Goal: Task Accomplishment & Management: Manage account settings

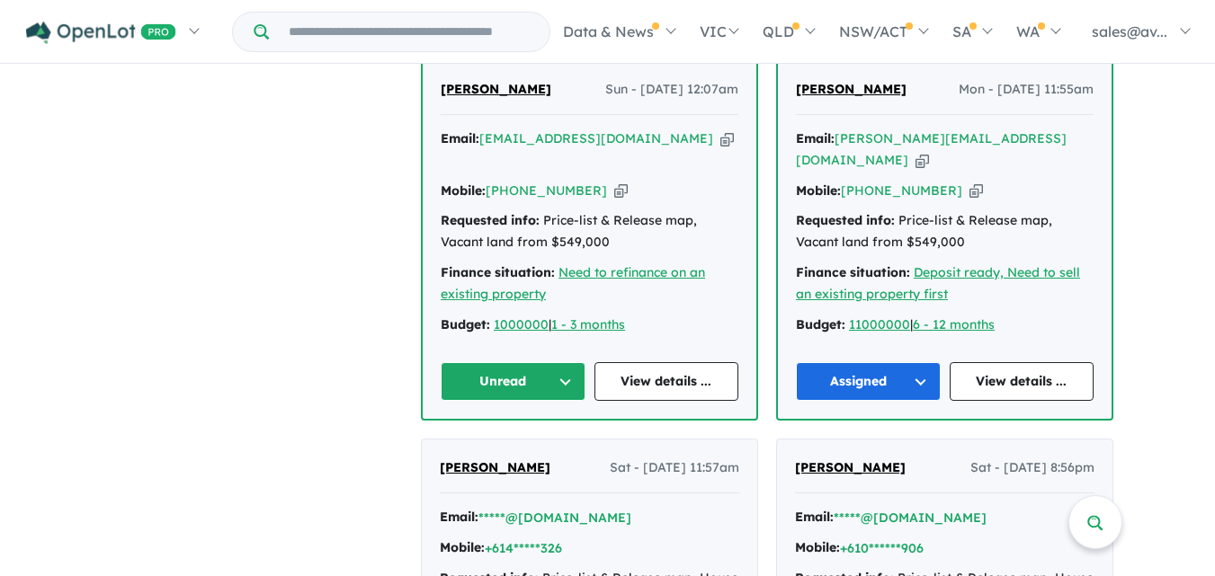
scroll to position [745, 0]
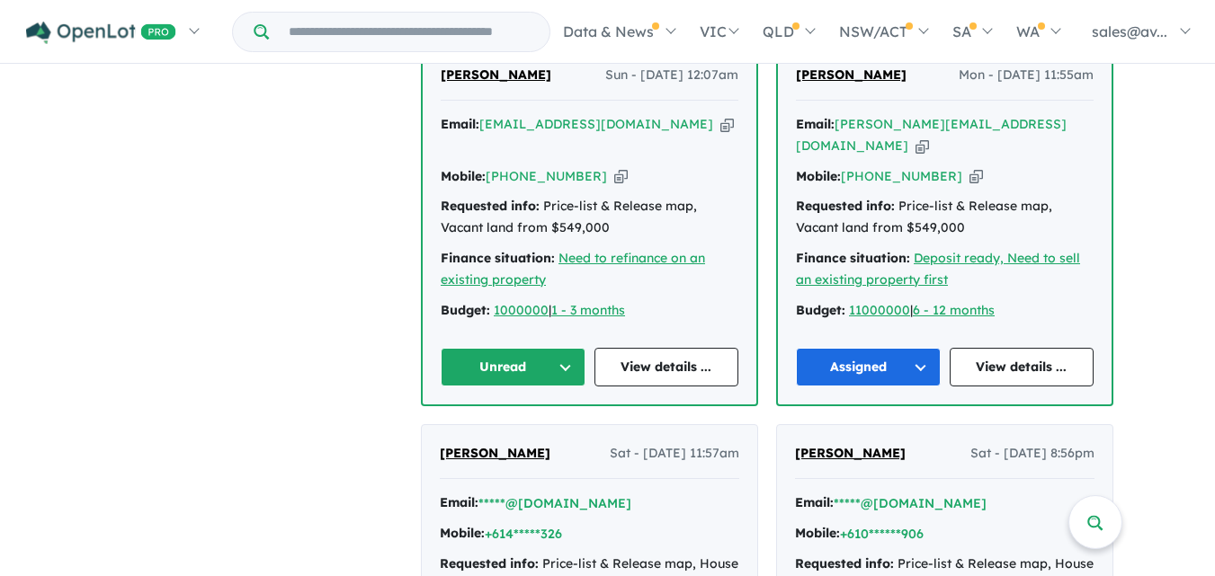
click at [574, 348] on button "Unread" at bounding box center [513, 367] width 145 height 39
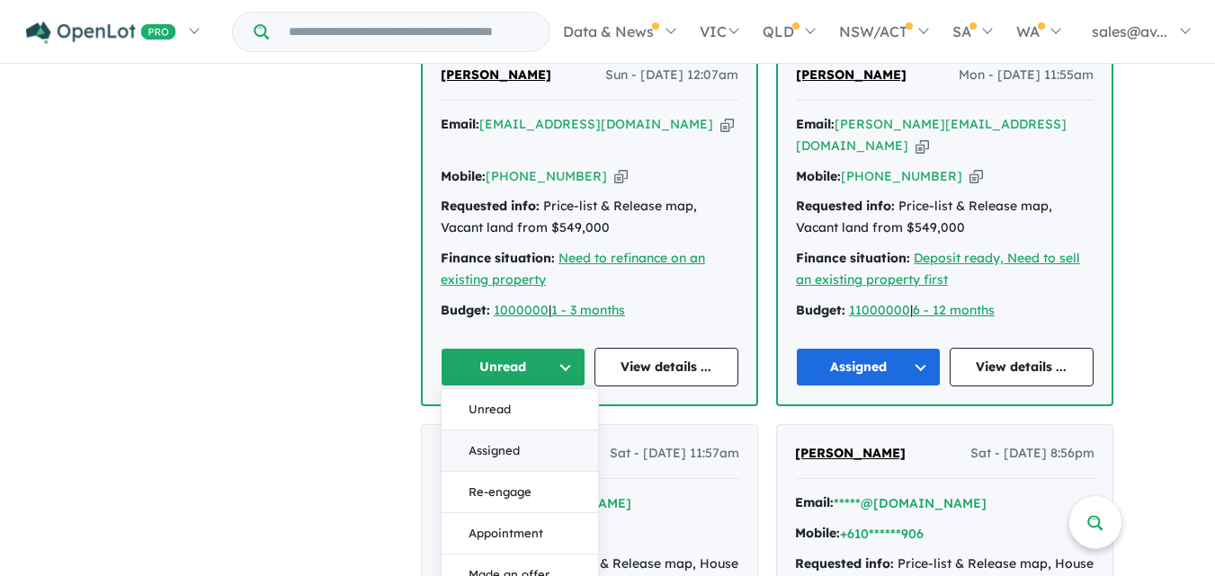
click at [509, 431] on button "Assigned" at bounding box center [520, 451] width 156 height 41
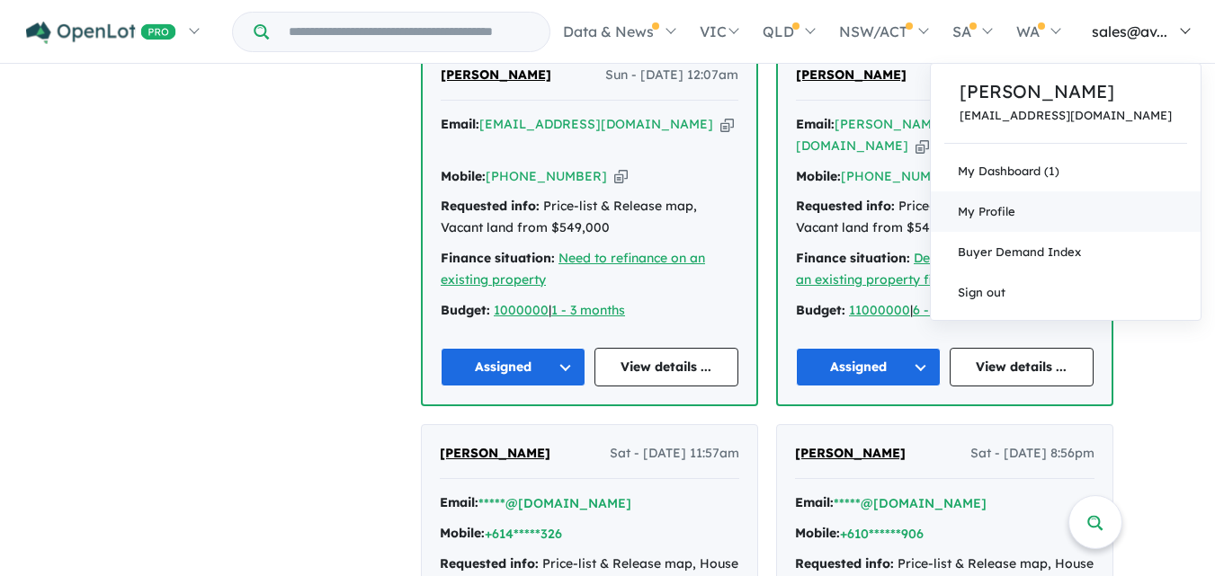
click at [1059, 200] on link "My Profile" at bounding box center [1066, 212] width 270 height 40
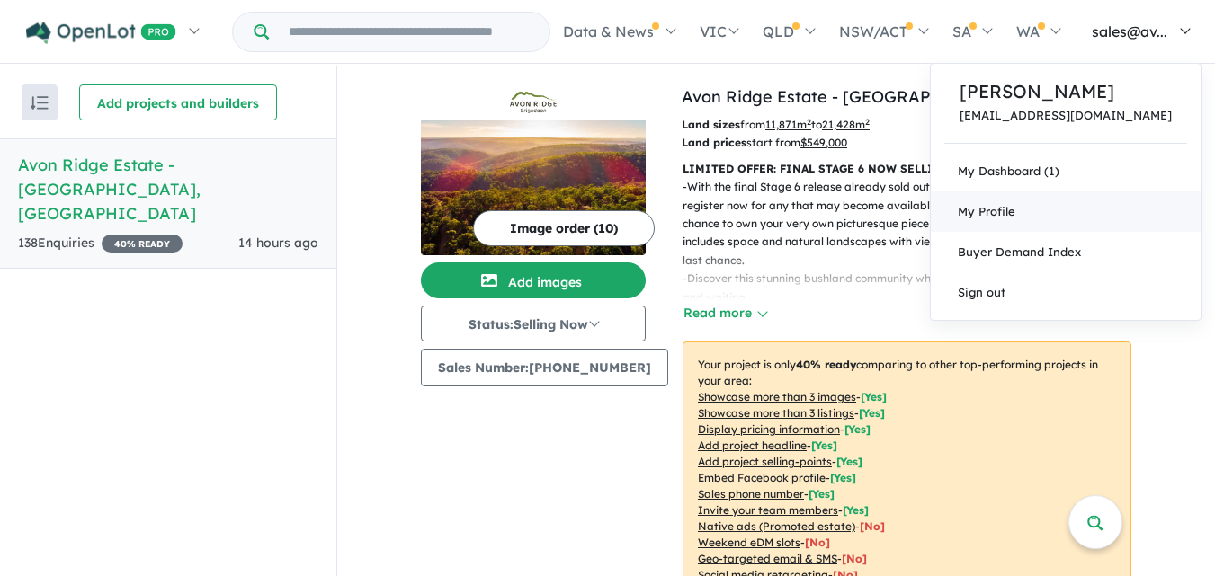
click at [1086, 211] on link "My Profile" at bounding box center [1066, 212] width 270 height 40
click at [1057, 293] on link "Sign out" at bounding box center [1066, 292] width 270 height 40
